Goal: Task Accomplishment & Management: Manage account settings

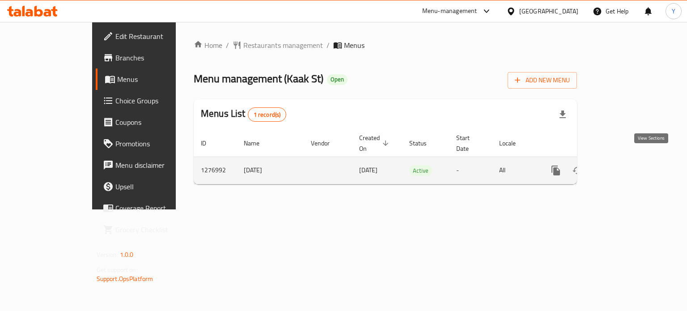
click at [625, 165] on icon "enhanced table" at bounding box center [620, 170] width 11 height 11
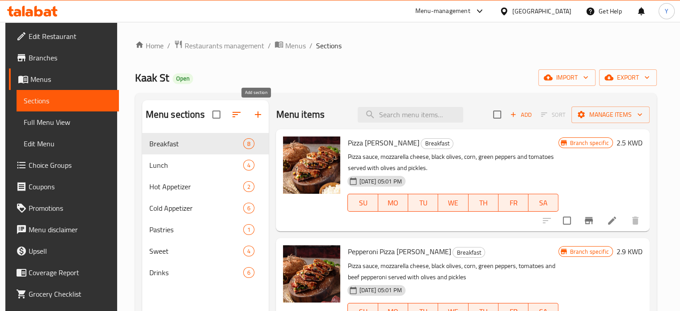
click at [259, 117] on icon "button" at bounding box center [258, 114] width 11 height 11
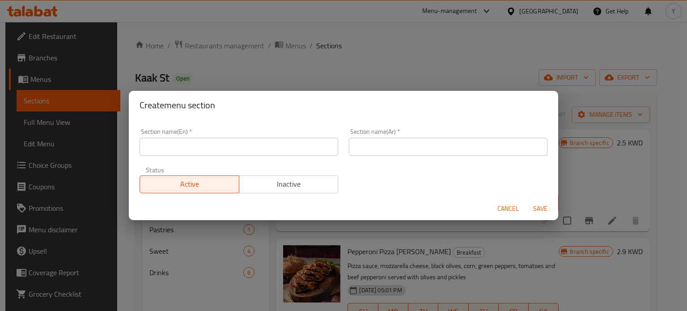
click at [198, 146] on input "text" at bounding box center [238, 147] width 198 height 18
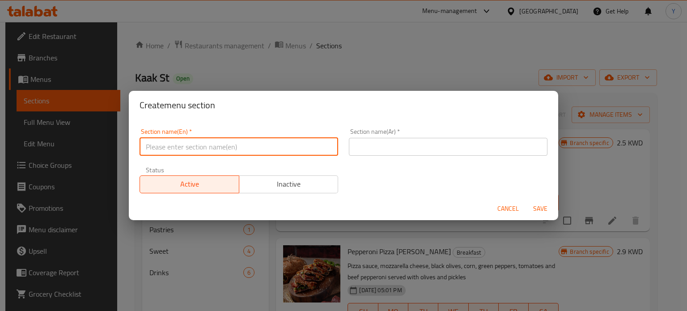
paste input "M41"
type input "M41"
click at [384, 150] on input "text" at bounding box center [448, 147] width 198 height 18
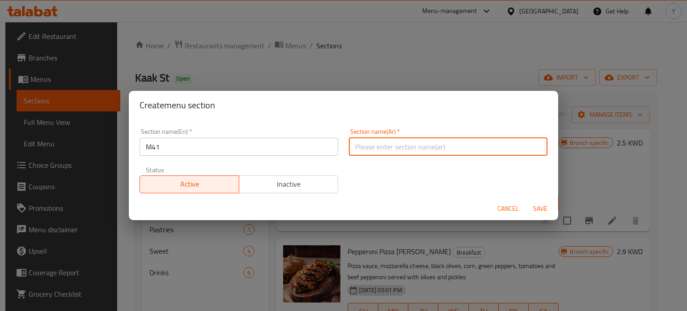
paste input "وجبة شخص واحد"
type input "وجبة شخص واحد"
click at [539, 207] on span "Save" at bounding box center [539, 208] width 21 height 11
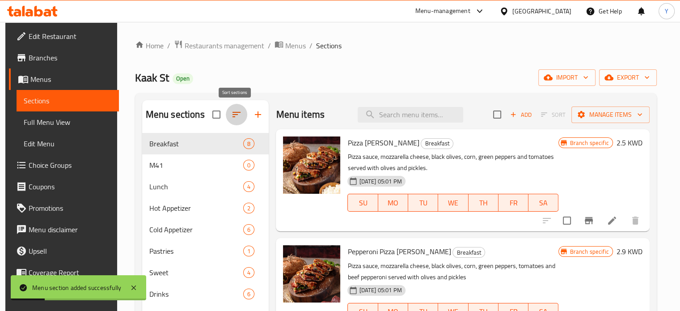
click at [235, 115] on icon "button" at bounding box center [236, 114] width 8 height 5
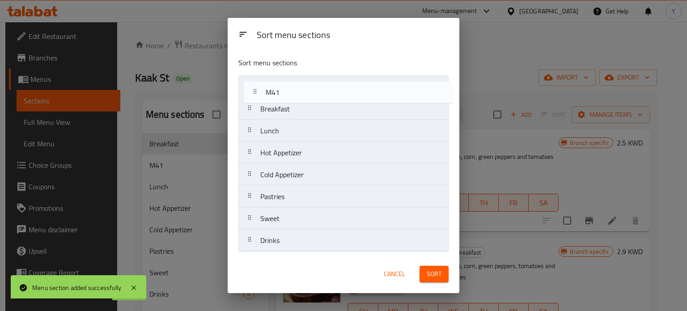
drag, startPoint x: 249, startPoint y: 109, endPoint x: 257, endPoint y: 89, distance: 21.8
click at [257, 89] on nav "Breakfast M41 Lunch Hot Appetizer Cold Appetizer Pastries Sweet Drinks" at bounding box center [343, 164] width 210 height 176
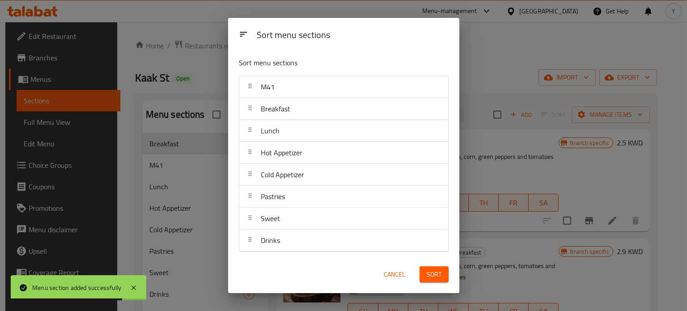
click at [430, 273] on span "Sort" at bounding box center [433, 274] width 15 height 11
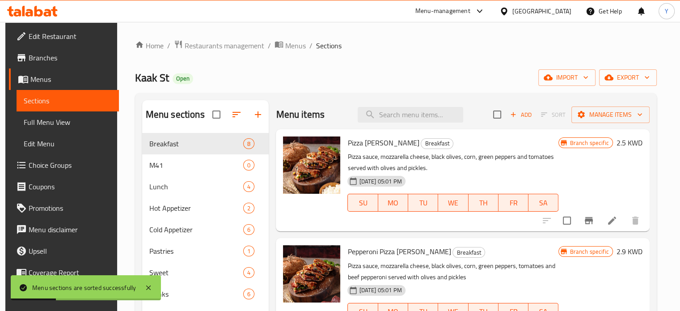
click at [418, 69] on div "Kaak St Open import export" at bounding box center [396, 77] width 522 height 17
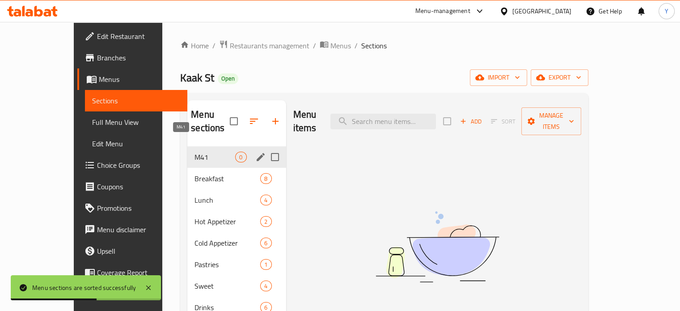
click at [194, 152] on span "M41" at bounding box center [214, 157] width 41 height 11
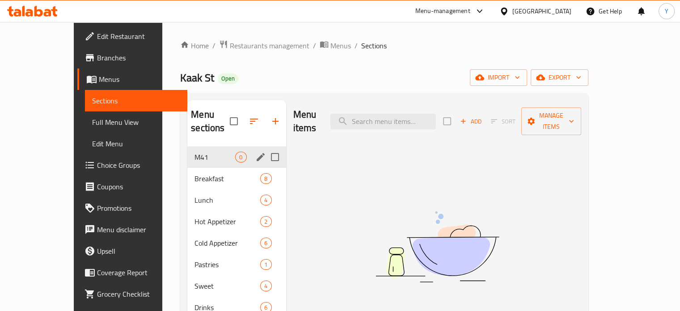
click at [257, 153] on icon "edit" at bounding box center [261, 157] width 8 height 8
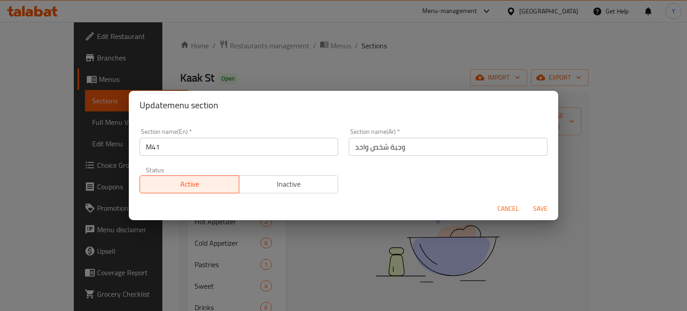
drag, startPoint x: 221, startPoint y: 146, endPoint x: 65, endPoint y: 143, distance: 155.6
click at [66, 143] on div "Update menu section Section name(En)   * M41 Section name(En) * Section name(Ar…" at bounding box center [343, 155] width 687 height 311
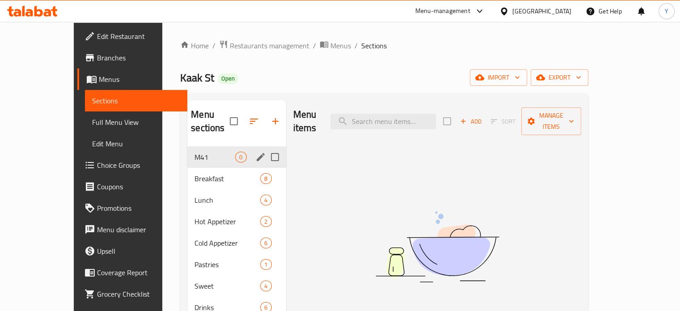
click at [257, 153] on icon "edit" at bounding box center [261, 157] width 8 height 8
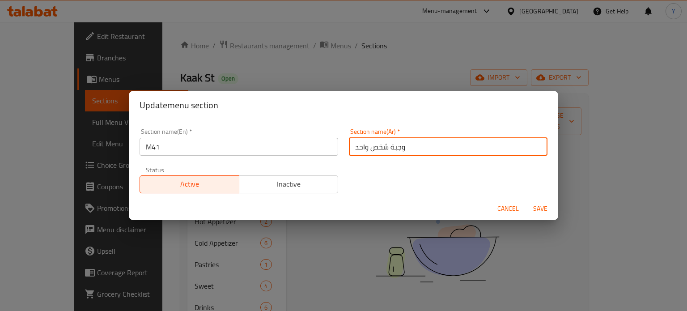
drag, startPoint x: 464, startPoint y: 145, endPoint x: 179, endPoint y: 147, distance: 285.2
click at [180, 147] on div "Section name(En)   * M41 Section name(En) * Section name(Ar)   * وجبة شخص واحد …" at bounding box center [343, 161] width 418 height 76
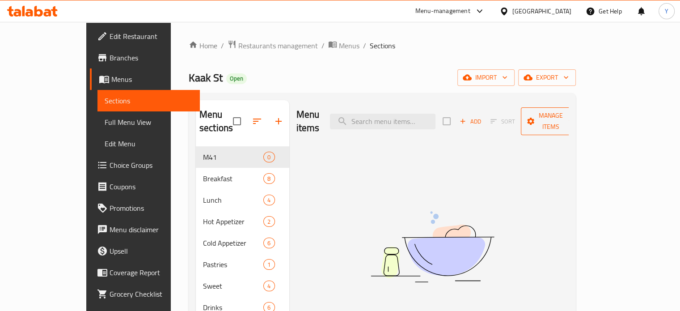
click at [574, 111] on span "Manage items" at bounding box center [551, 121] width 46 height 22
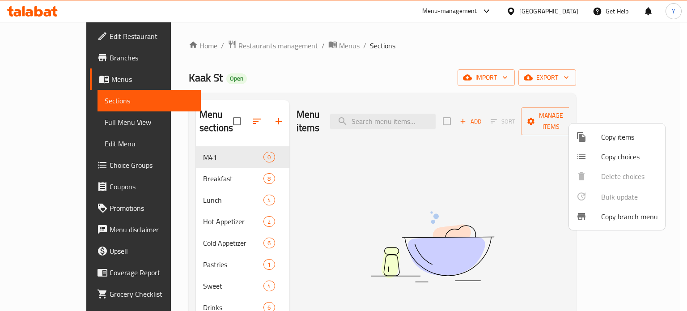
click at [643, 132] on span "Copy items" at bounding box center [629, 136] width 57 height 11
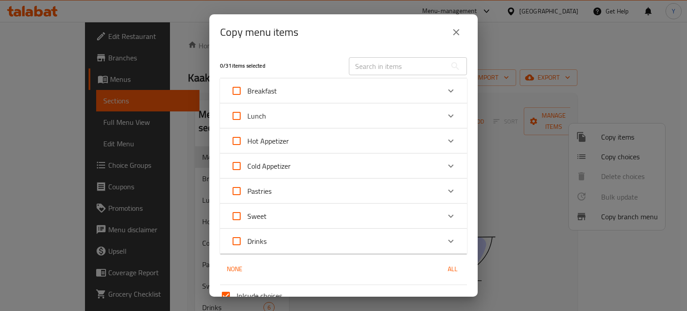
click at [382, 64] on input "text" at bounding box center [397, 66] width 97 height 18
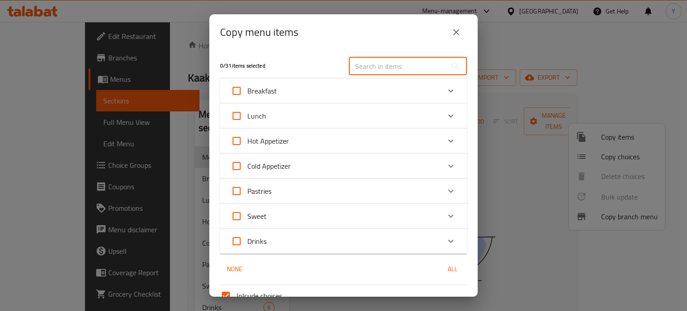
paste input "Bonless chicken [PERSON_NAME]"
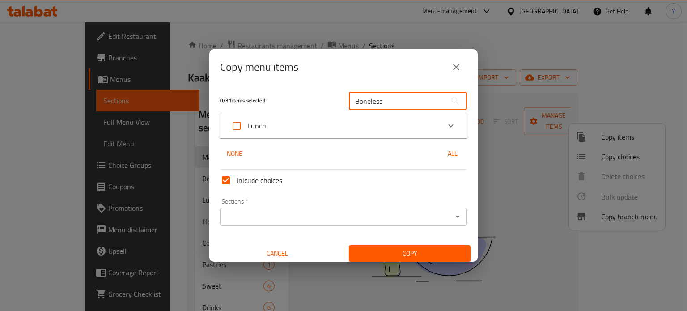
type input "Boneless"
click at [445, 125] on icon "Expand" at bounding box center [450, 125] width 11 height 11
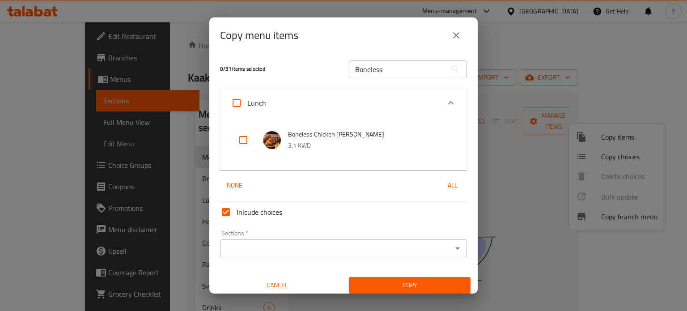
click at [246, 142] on input "checkbox" at bounding box center [242, 139] width 21 height 21
checkbox input "true"
drag, startPoint x: 384, startPoint y: 71, endPoint x: 250, endPoint y: 64, distance: 134.3
click at [254, 64] on div "1 / 31 items selected Boneless ​" at bounding box center [343, 68] width 257 height 35
paste input "Tortas de quesadilia meal"
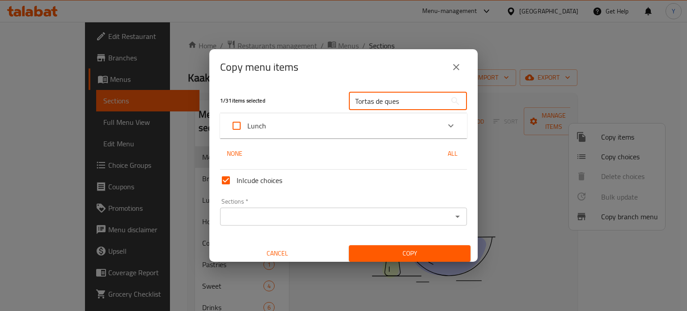
type input "Tortas de ques"
click at [419, 139] on div "1 / 31 items selected Tortas de ques ​ Lunch Tortas De Quesadilla 2.25 KWD None…" at bounding box center [343, 173] width 268 height 177
click at [422, 132] on div "Lunch" at bounding box center [335, 125] width 209 height 21
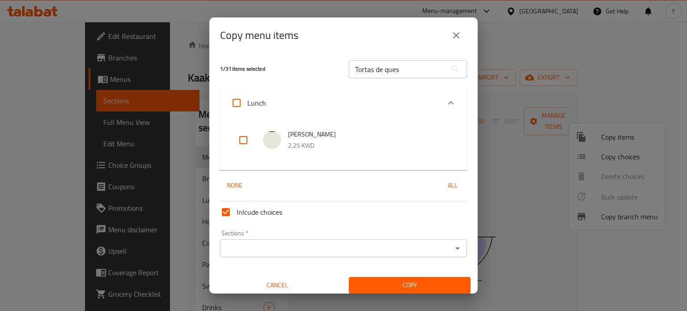
click at [238, 140] on input "checkbox" at bounding box center [242, 139] width 21 height 21
checkbox input "true"
drag, startPoint x: 424, startPoint y: 66, endPoint x: 236, endPoint y: 81, distance: 188.8
click at [242, 81] on div "2 / 31 items selected Tortas de ques ​" at bounding box center [343, 68] width 257 height 35
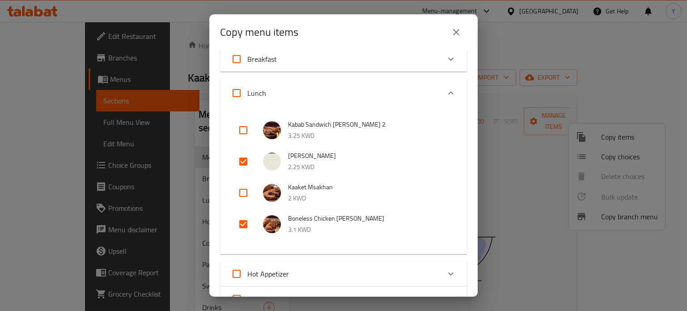
scroll to position [45, 0]
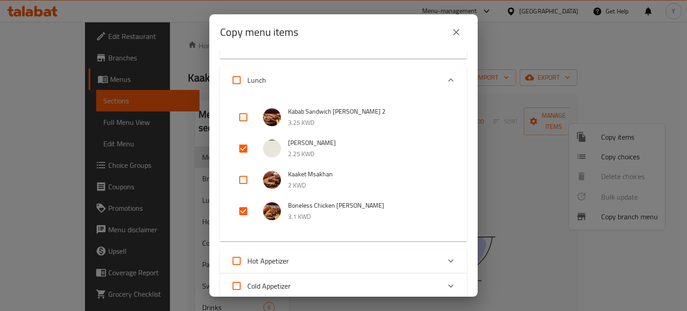
click at [236, 179] on input "checkbox" at bounding box center [242, 179] width 21 height 21
checkbox input "true"
click at [242, 116] on input "checkbox" at bounding box center [242, 116] width 21 height 21
checkbox input "true"
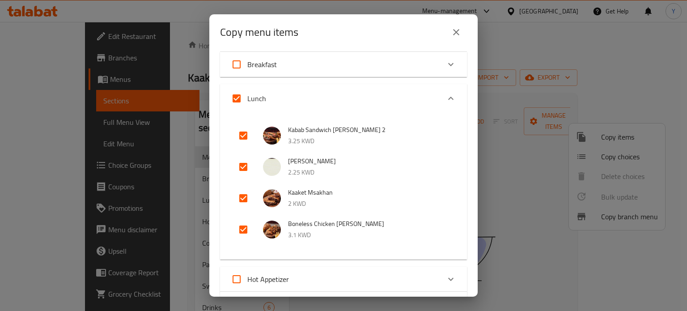
scroll to position [0, 0]
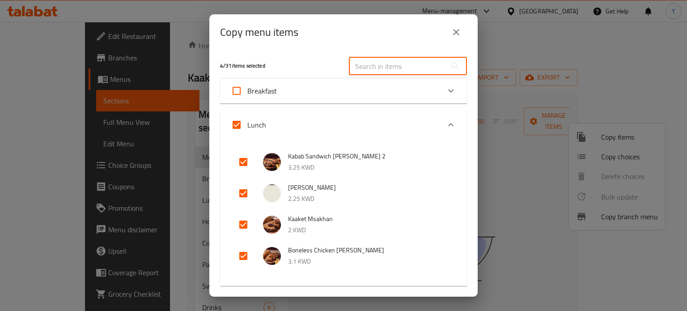
click at [359, 65] on input "text" at bounding box center [397, 66] width 97 height 18
paste input "Kabab kaake meal"
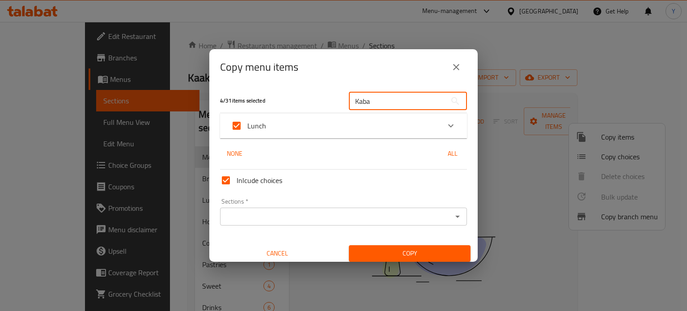
type input "Kaba"
click at [413, 126] on div "Lunch" at bounding box center [335, 125] width 209 height 21
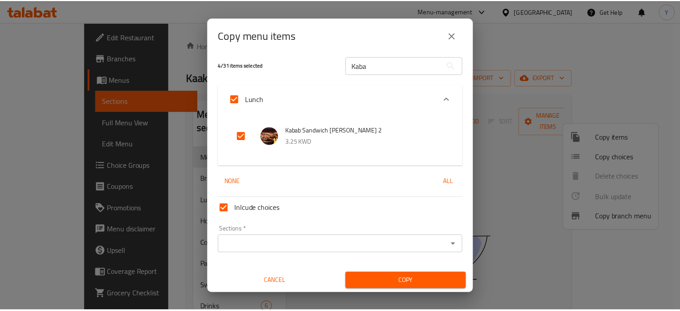
scroll to position [5, 0]
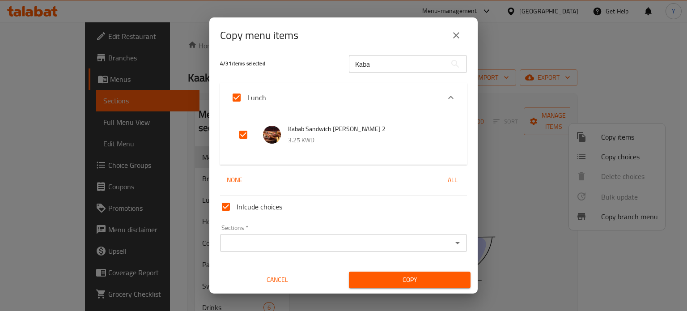
click at [311, 244] on input "Sections   *" at bounding box center [336, 242] width 227 height 13
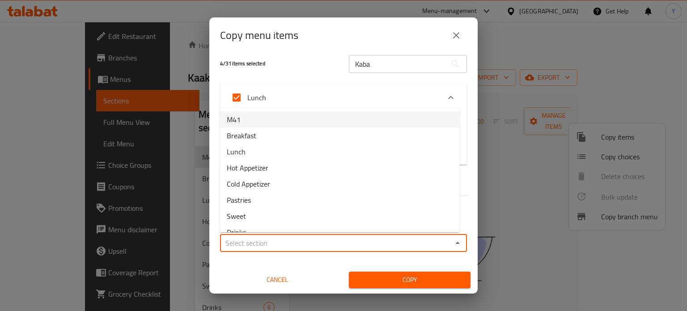
click at [287, 117] on li "M41" at bounding box center [339, 119] width 240 height 16
type input "M41"
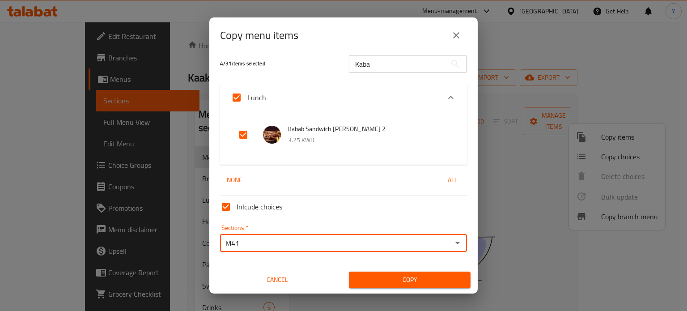
click at [417, 276] on span "Copy" at bounding box center [409, 279] width 107 height 11
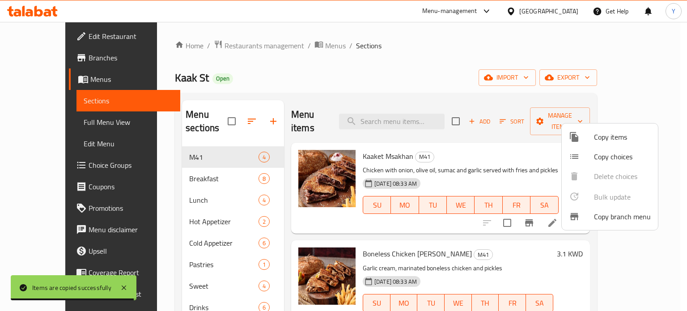
click at [532, 258] on div at bounding box center [343, 155] width 687 height 311
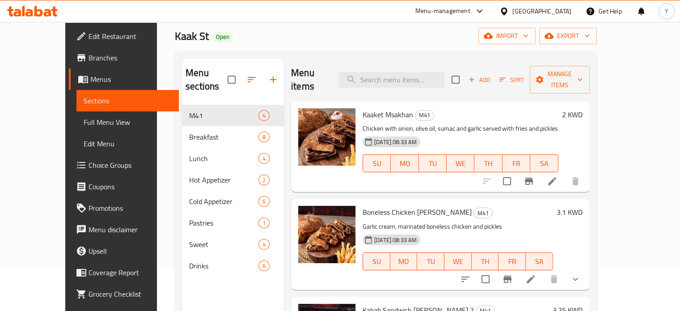
scroll to position [0, 0]
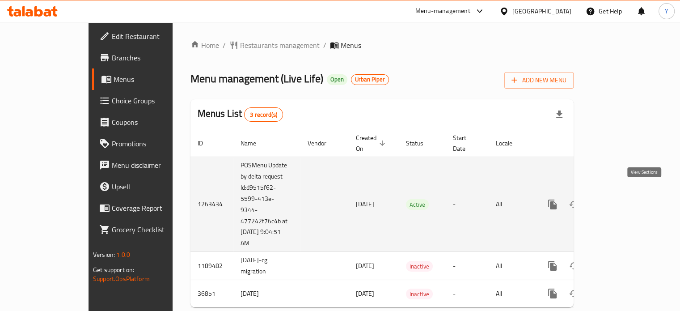
click at [621, 200] on icon "enhanced table" at bounding box center [617, 204] width 8 height 8
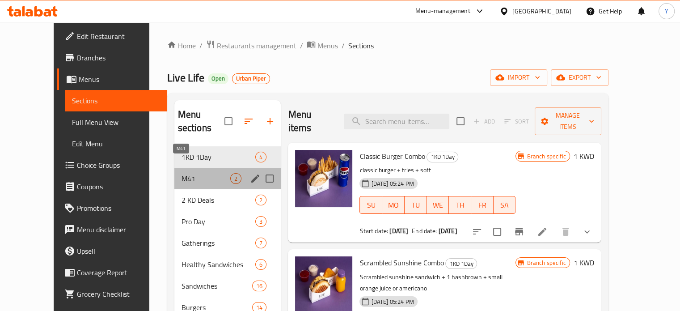
click at [181, 173] on span "M41" at bounding box center [205, 178] width 49 height 11
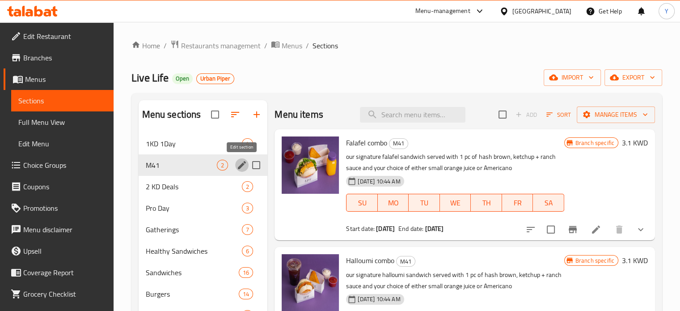
click at [241, 168] on icon "edit" at bounding box center [241, 165] width 11 height 11
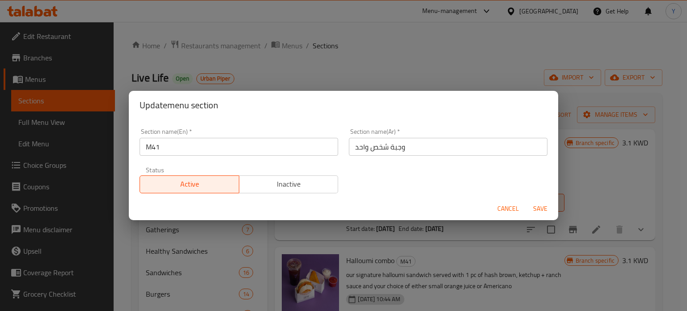
drag, startPoint x: 206, startPoint y: 148, endPoint x: 84, endPoint y: 153, distance: 122.2
click at [87, 153] on div "Update menu section Section name(En)   * M41 Section name(En) * Section name(Ar…" at bounding box center [343, 155] width 687 height 311
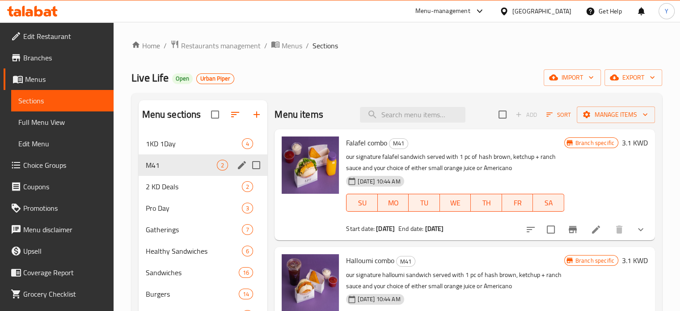
click at [239, 164] on icon "edit" at bounding box center [241, 165] width 11 height 11
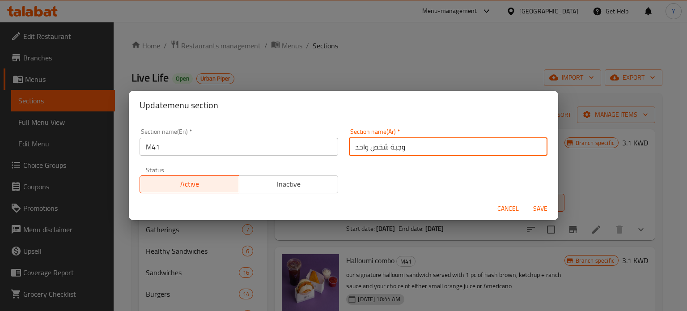
drag, startPoint x: 425, startPoint y: 140, endPoint x: 301, endPoint y: 142, distance: 123.8
click at [301, 142] on div "Section name(En)   * M41 Section name(En) * Section name(Ar)   * وجبة شخص واحد …" at bounding box center [343, 161] width 418 height 76
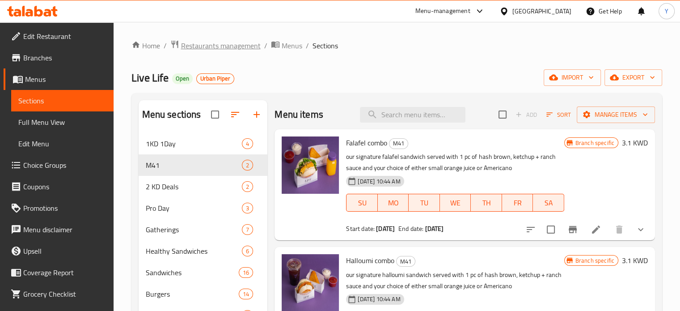
click at [253, 46] on span "Restaurants management" at bounding box center [221, 45] width 80 height 11
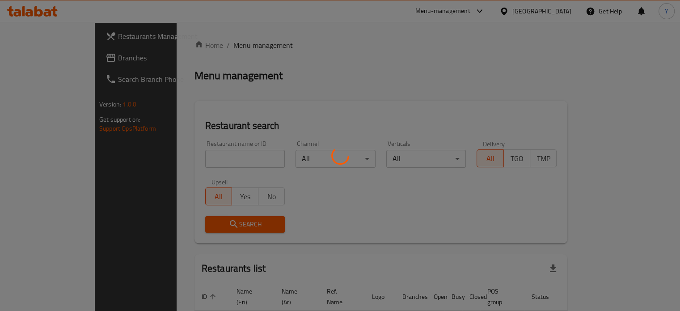
click at [199, 152] on div at bounding box center [340, 155] width 680 height 311
click at [169, 158] on div at bounding box center [340, 155] width 680 height 311
drag, startPoint x: 147, startPoint y: 159, endPoint x: 185, endPoint y: 159, distance: 38.4
click at [148, 159] on div at bounding box center [340, 155] width 680 height 311
click at [202, 159] on div at bounding box center [340, 155] width 680 height 311
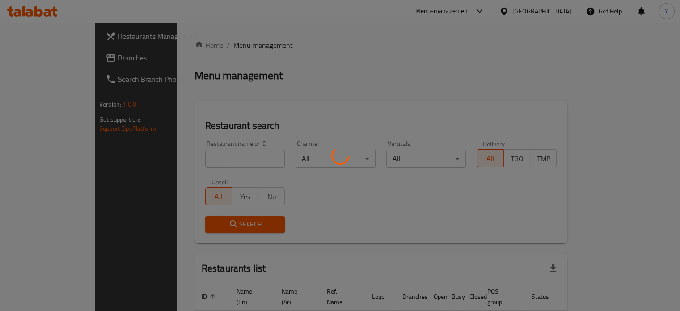
click at [139, 160] on div at bounding box center [340, 155] width 680 height 311
click at [181, 161] on div at bounding box center [340, 155] width 680 height 311
click at [193, 160] on div at bounding box center [340, 155] width 680 height 311
click at [194, 160] on div at bounding box center [340, 155] width 680 height 311
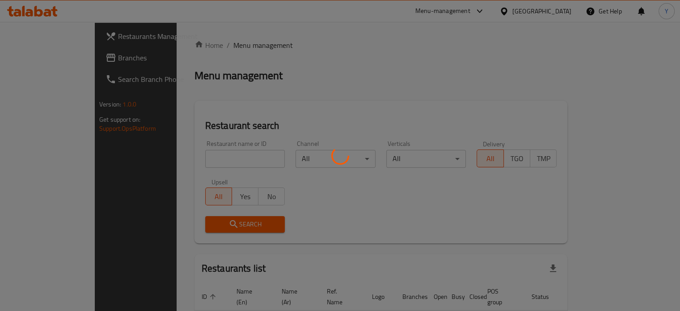
click at [195, 159] on div at bounding box center [340, 155] width 680 height 311
click at [198, 158] on div at bounding box center [340, 155] width 680 height 311
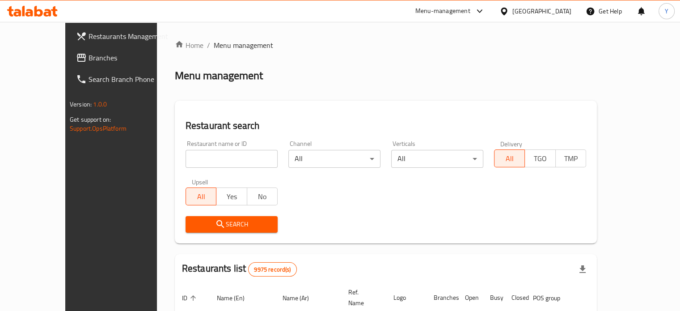
click at [226, 155] on input "search" at bounding box center [232, 159] width 92 height 18
type input "lebnani"
click button "Search" at bounding box center [232, 224] width 92 height 17
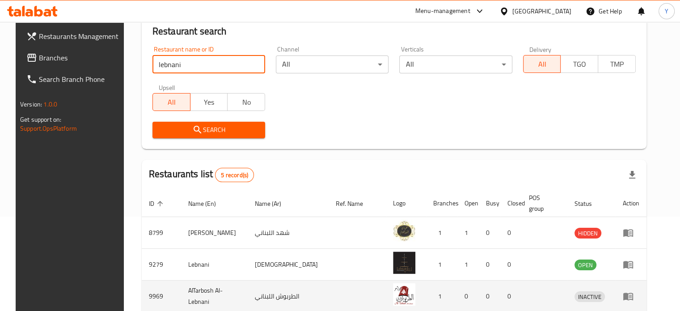
scroll to position [199, 0]
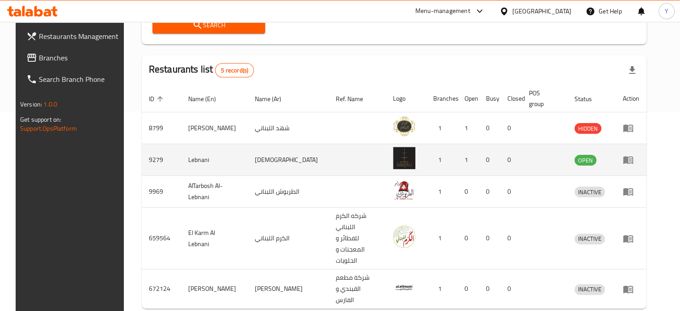
click at [633, 162] on icon "enhanced table" at bounding box center [628, 159] width 11 height 11
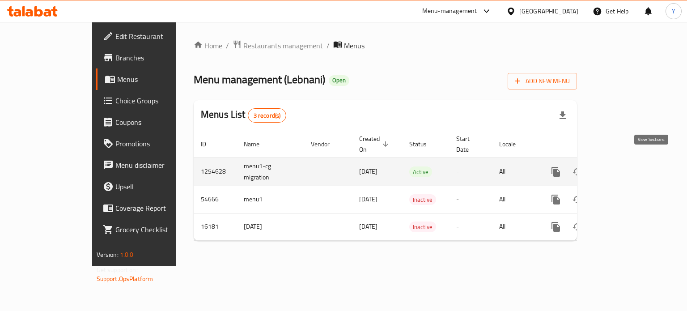
click at [625, 166] on icon "enhanced table" at bounding box center [620, 171] width 11 height 11
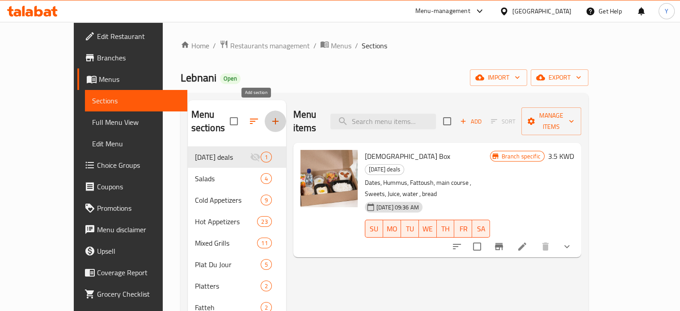
click at [270, 116] on icon "button" at bounding box center [275, 121] width 11 height 11
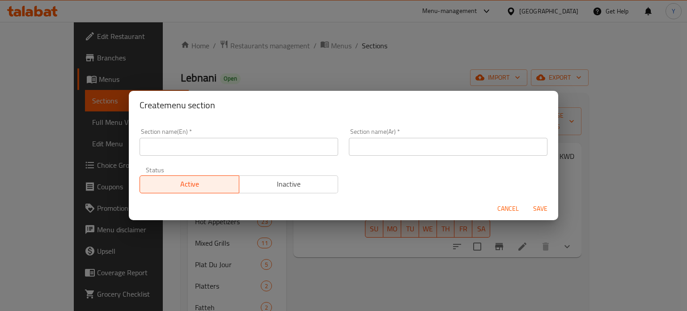
drag, startPoint x: 389, startPoint y: 147, endPoint x: 406, endPoint y: 148, distance: 17.0
click at [389, 147] on input "text" at bounding box center [448, 147] width 198 height 18
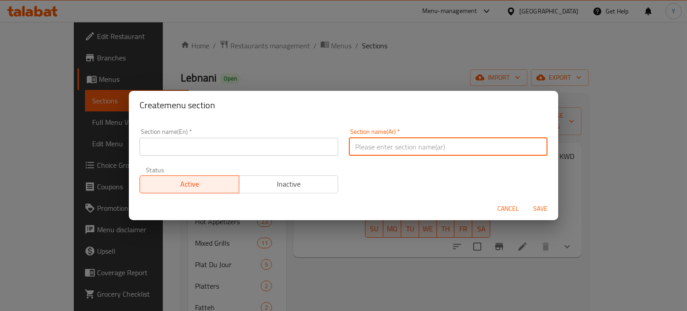
paste input "Bonless chicken [PERSON_NAME]"
type input "Bonless chicken [PERSON_NAME]"
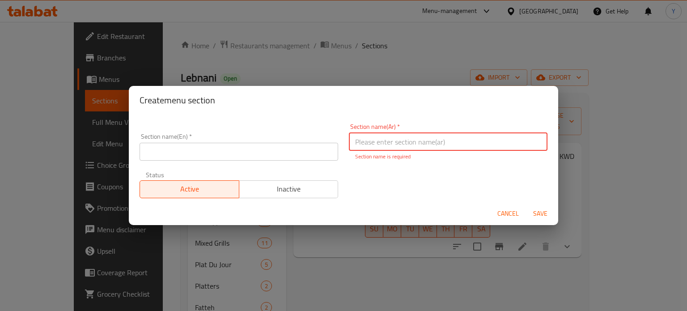
click at [279, 157] on input "text" at bounding box center [238, 152] width 198 height 18
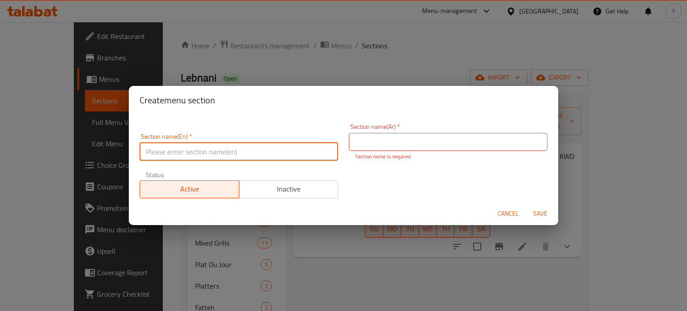
paste input "M41"
type input "M41"
drag, startPoint x: 391, startPoint y: 141, endPoint x: 407, endPoint y: 146, distance: 17.3
click at [392, 141] on input "text" at bounding box center [448, 142] width 198 height 18
paste input "وجبة شخص واحد"
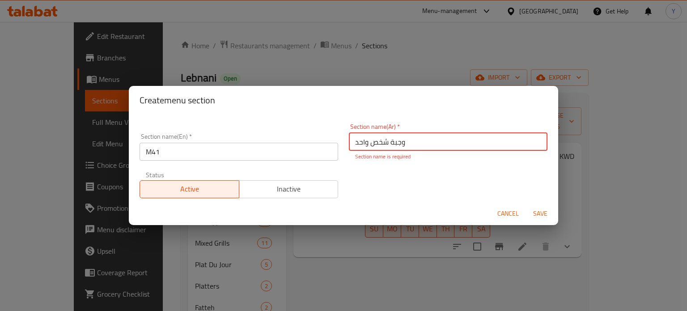
type input "وجبة شخص واحد"
click at [542, 216] on button "Save" at bounding box center [540, 213] width 29 height 17
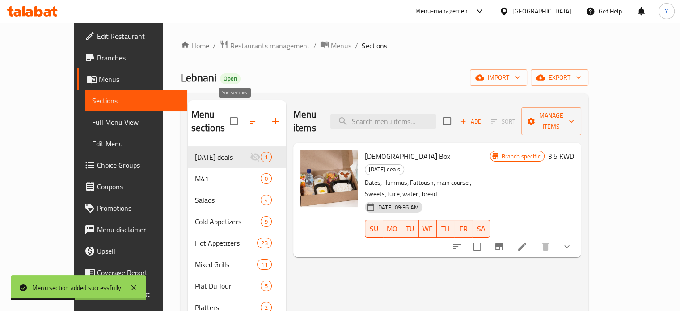
click at [249, 116] on icon "button" at bounding box center [254, 121] width 11 height 11
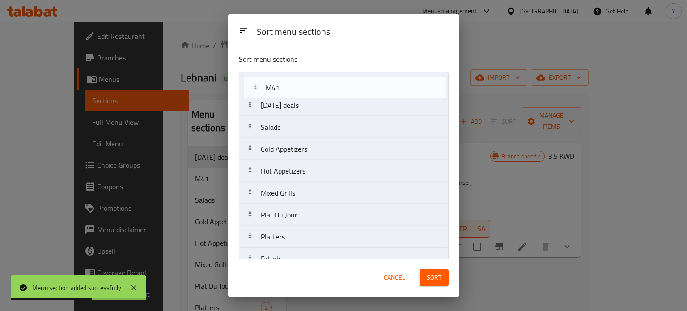
drag, startPoint x: 252, startPoint y: 106, endPoint x: 258, endPoint y: 84, distance: 23.5
click at [258, 84] on nav "[DATE] deals M41 Salads Cold Appetizers Hot Appetizers Mixed Grills Plat Du Jou…" at bounding box center [344, 226] width 210 height 308
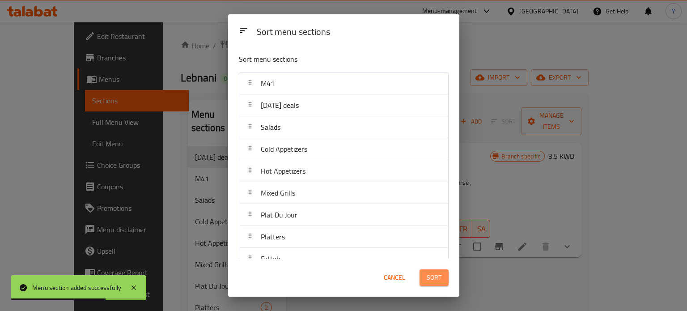
click at [443, 277] on button "Sort" at bounding box center [433, 277] width 29 height 17
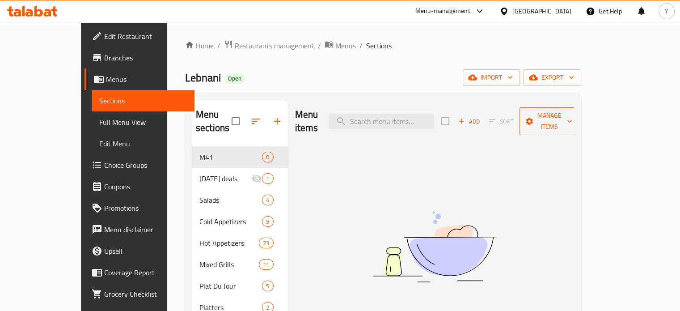
click at [572, 110] on span "Manage items" at bounding box center [550, 121] width 46 height 22
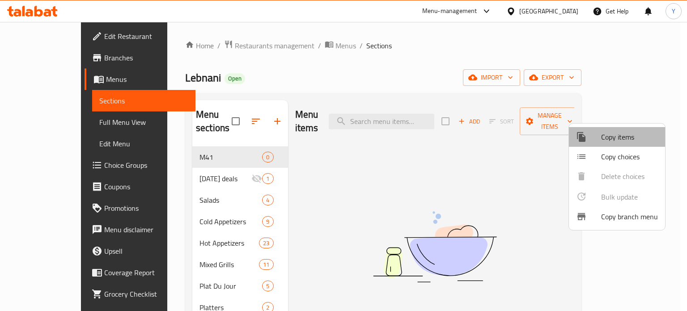
click at [629, 139] on span "Copy items" at bounding box center [629, 136] width 57 height 11
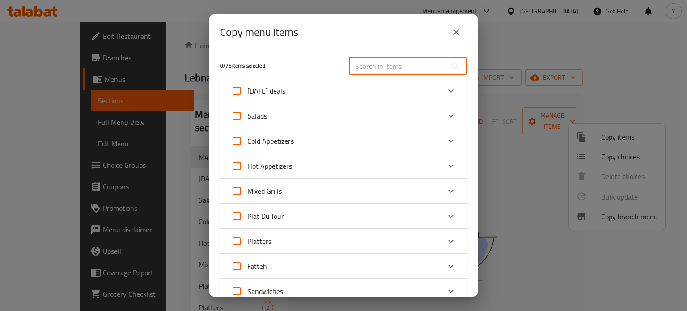
drag, startPoint x: 363, startPoint y: 64, endPoint x: 371, endPoint y: 66, distance: 8.7
click at [371, 66] on input "text" at bounding box center [397, 66] width 97 height 18
paste input "Pizza sub meal"
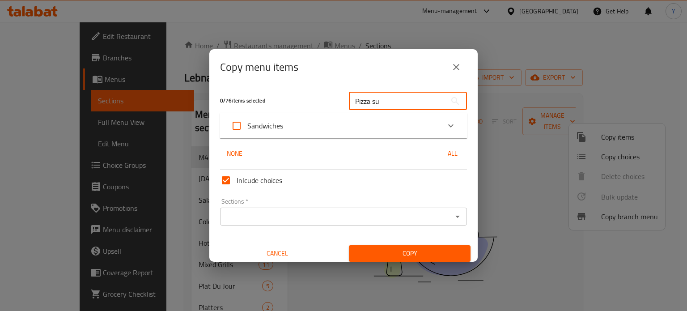
type input "Pizza su"
click at [381, 126] on div "Sandwiches" at bounding box center [335, 125] width 209 height 21
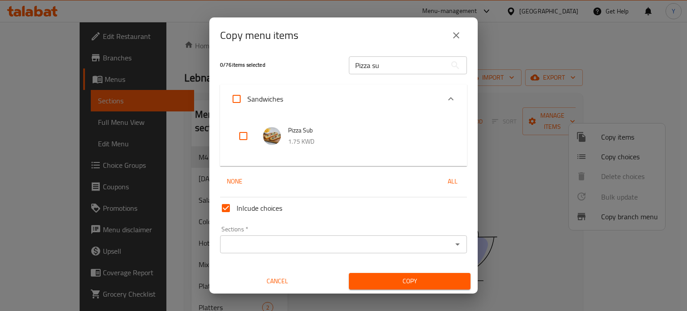
scroll to position [5, 0]
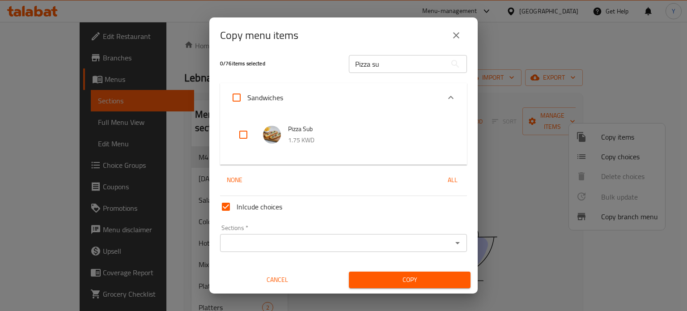
click at [243, 134] on input "checkbox" at bounding box center [242, 134] width 21 height 21
checkbox input "true"
click at [368, 239] on input "Sections   *" at bounding box center [336, 242] width 227 height 13
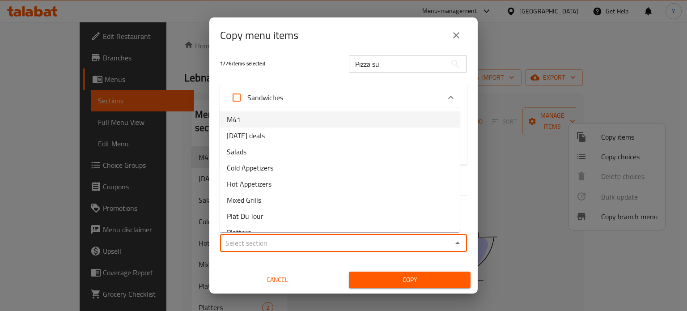
click at [299, 122] on li "M41" at bounding box center [339, 119] width 240 height 16
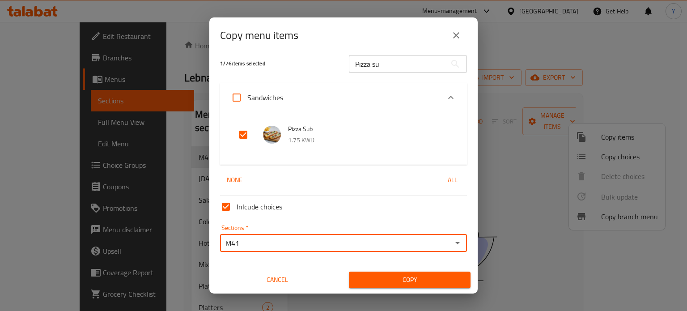
type input "M41"
drag, startPoint x: 421, startPoint y: 59, endPoint x: 305, endPoint y: 62, distance: 115.8
click at [305, 62] on div "1 / 76 items selected Pizza su ​" at bounding box center [343, 63] width 257 height 35
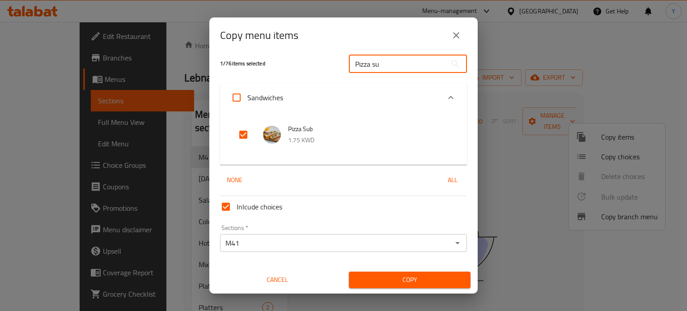
paste input "Kebab wrap meal"
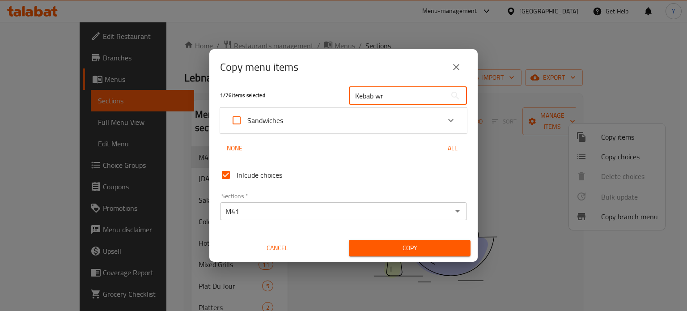
type input "Kebab wr"
click at [352, 112] on div "Sandwiches" at bounding box center [335, 120] width 209 height 21
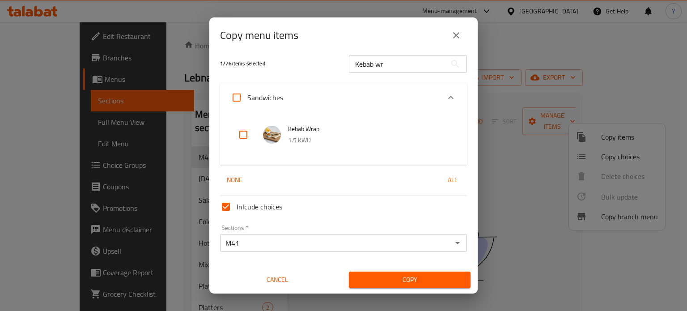
click at [236, 135] on input "checkbox" at bounding box center [242, 134] width 21 height 21
checkbox input "true"
drag, startPoint x: 372, startPoint y: 60, endPoint x: 289, endPoint y: 59, distance: 83.2
click at [292, 59] on div "2 / 76 items selected Kebab wr ​" at bounding box center [343, 63] width 257 height 35
paste input "Quesdlila [PERSON_NAME]"
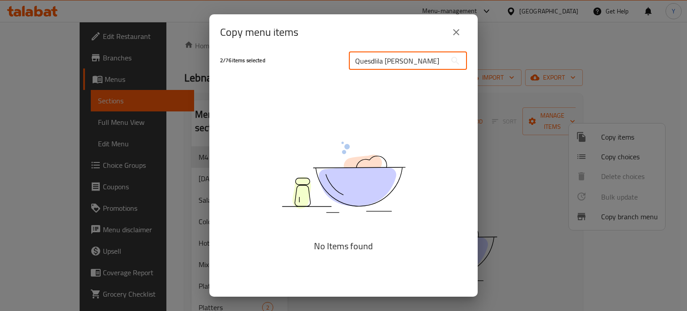
scroll to position [4, 0]
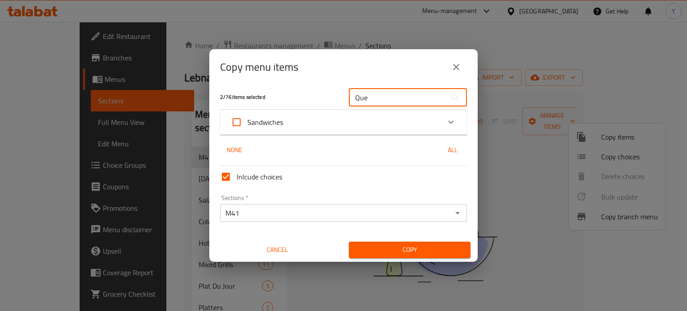
type input "Que"
click at [445, 121] on icon "Expand" at bounding box center [450, 122] width 11 height 11
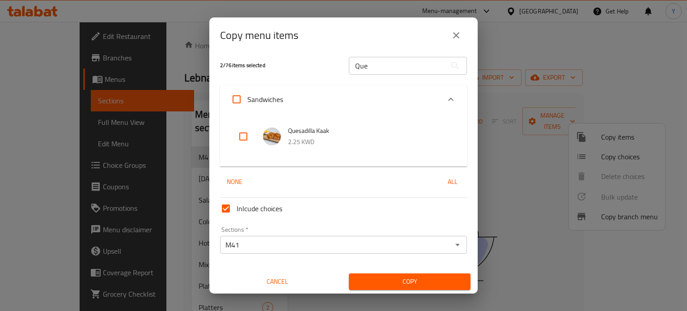
click at [245, 135] on input "checkbox" at bounding box center [242, 136] width 21 height 21
checkbox input "true"
drag, startPoint x: 320, startPoint y: 67, endPoint x: 202, endPoint y: 76, distance: 117.5
click at [306, 67] on div "3 / 76 items selected Que ​" at bounding box center [343, 65] width 257 height 35
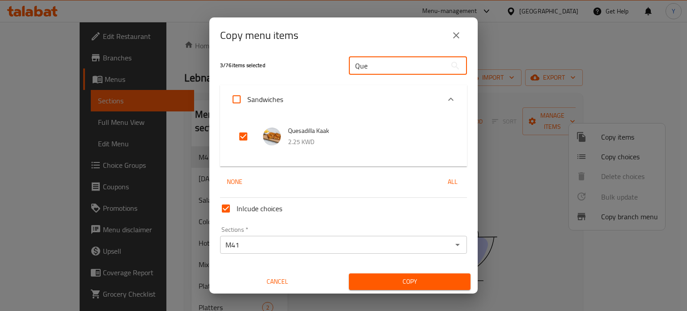
paste input "Tawook wrap meal"
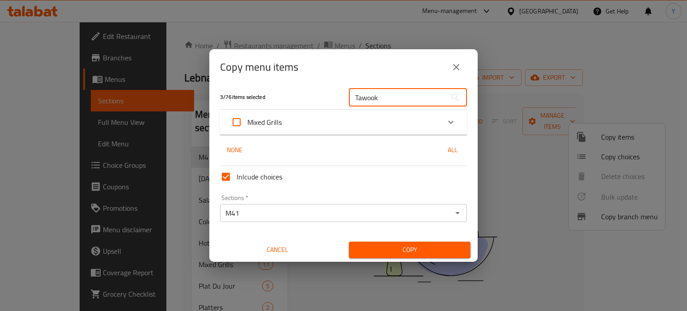
click at [419, 119] on div "Mixed Grills" at bounding box center [335, 121] width 209 height 21
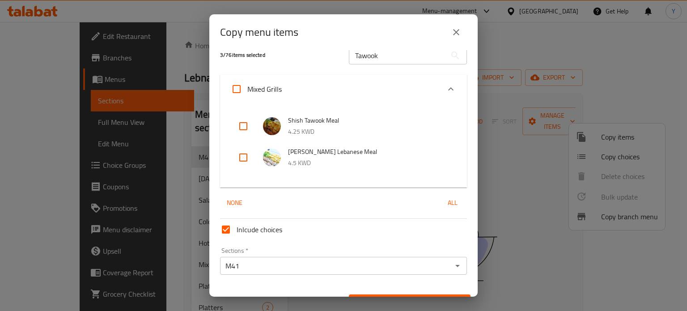
scroll to position [0, 0]
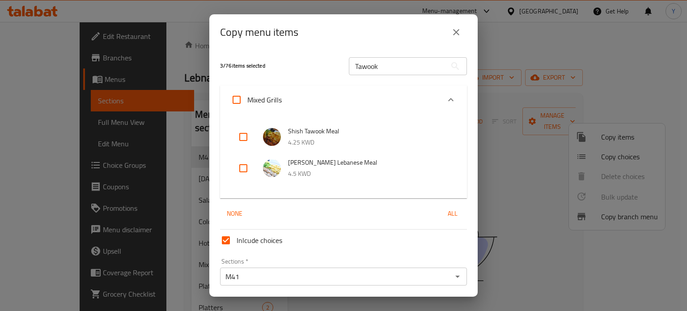
drag, startPoint x: 397, startPoint y: 69, endPoint x: 373, endPoint y: 67, distance: 24.6
click at [396, 69] on input "Tawook" at bounding box center [397, 66] width 97 height 18
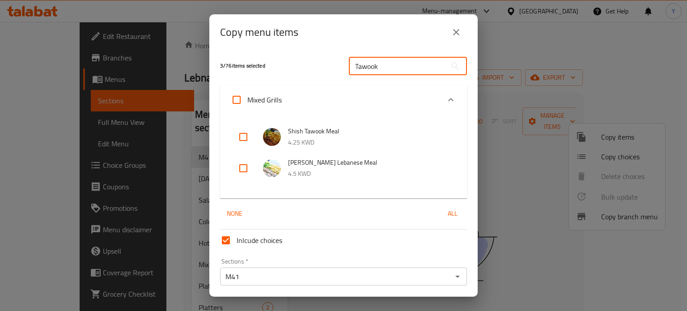
drag, startPoint x: 369, startPoint y: 65, endPoint x: 378, endPoint y: 65, distance: 8.9
click at [378, 65] on input "Tawook" at bounding box center [397, 66] width 97 height 18
type input "Tawo"
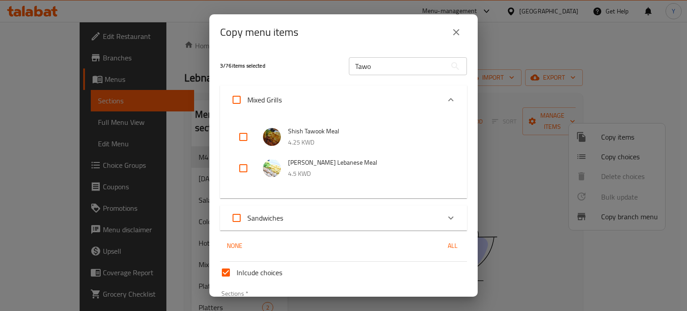
click at [383, 231] on div "3 / 76 items selected Tawo ​ Mixed Grills Shish Tawook Meal 4.25 KWD Shish Tawo…" at bounding box center [343, 173] width 268 height 246
click at [384, 215] on div "Sandwiches" at bounding box center [335, 217] width 209 height 21
click at [249, 252] on input "checkbox" at bounding box center [242, 256] width 21 height 21
checkbox input "true"
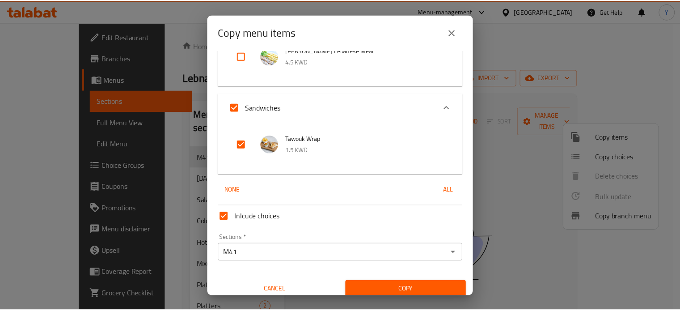
scroll to position [119, 0]
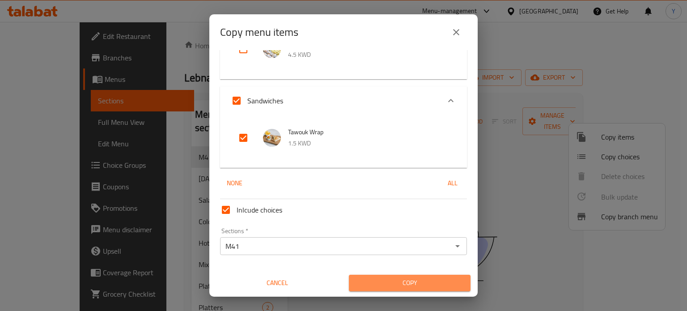
click at [428, 282] on span "Copy" at bounding box center [409, 282] width 107 height 11
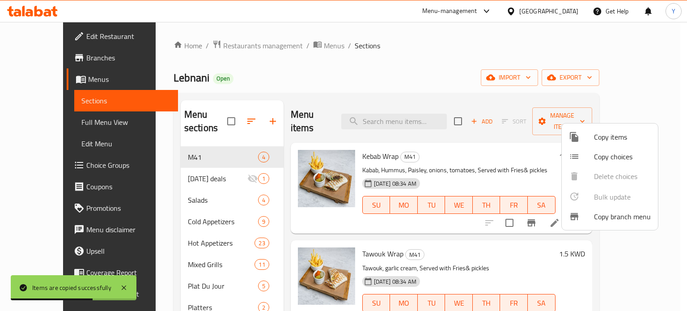
click at [510, 227] on div at bounding box center [343, 155] width 687 height 311
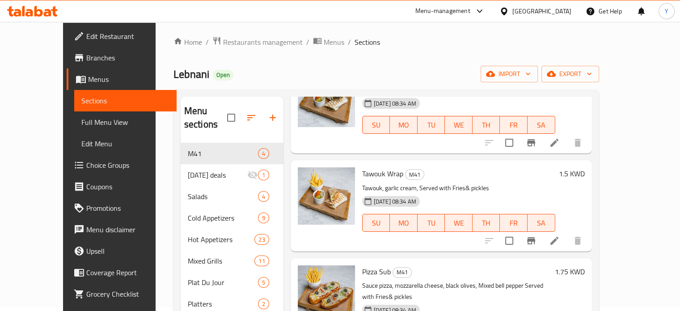
scroll to position [0, 0]
